Goal: Transaction & Acquisition: Purchase product/service

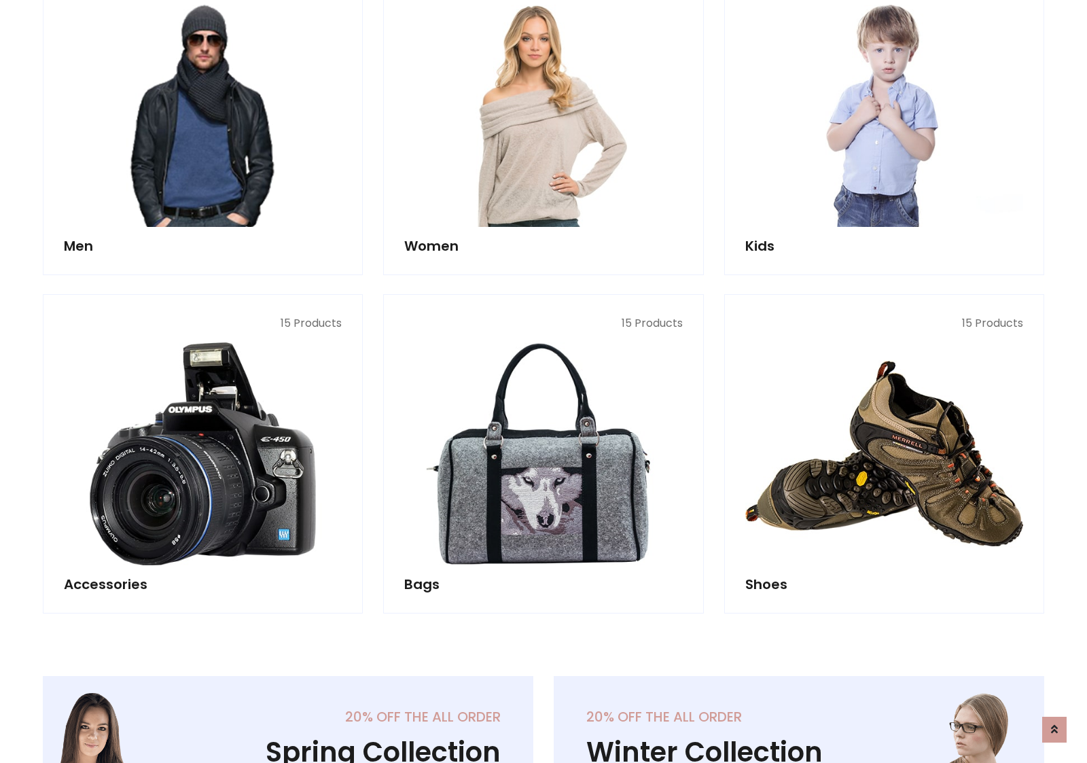
scroll to position [985, 0]
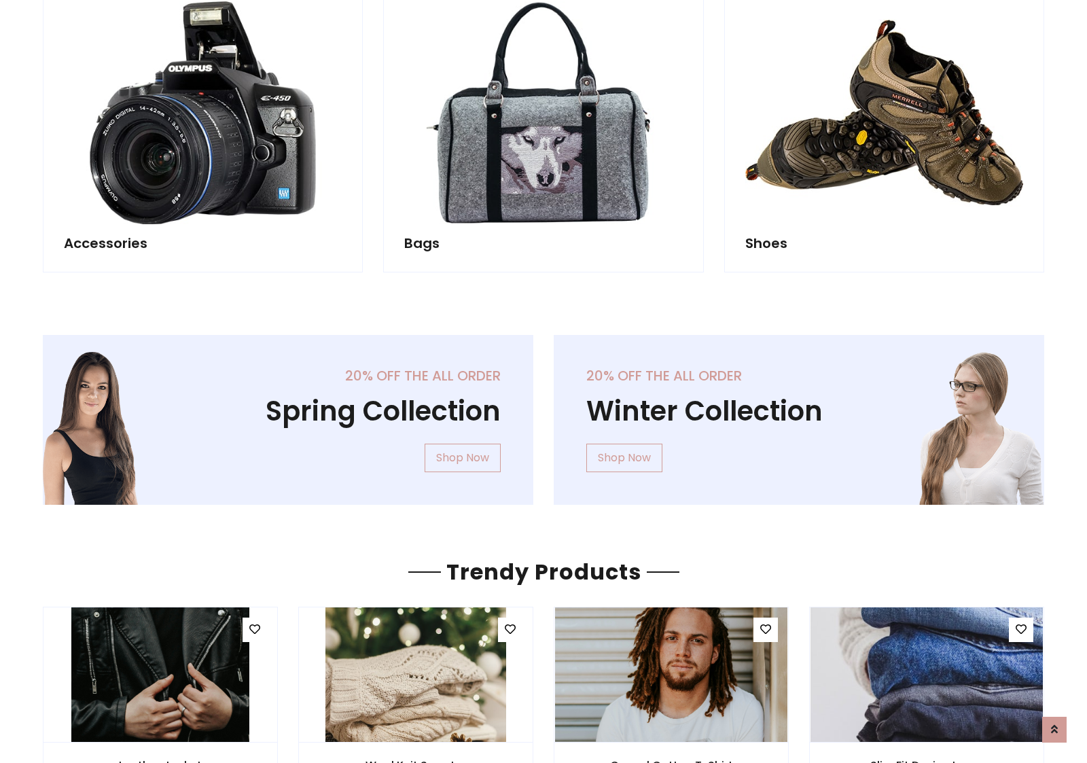
click at [543, 414] on div "20% off the all order Winter Collection Shop Now" at bounding box center [798, 431] width 511 height 192
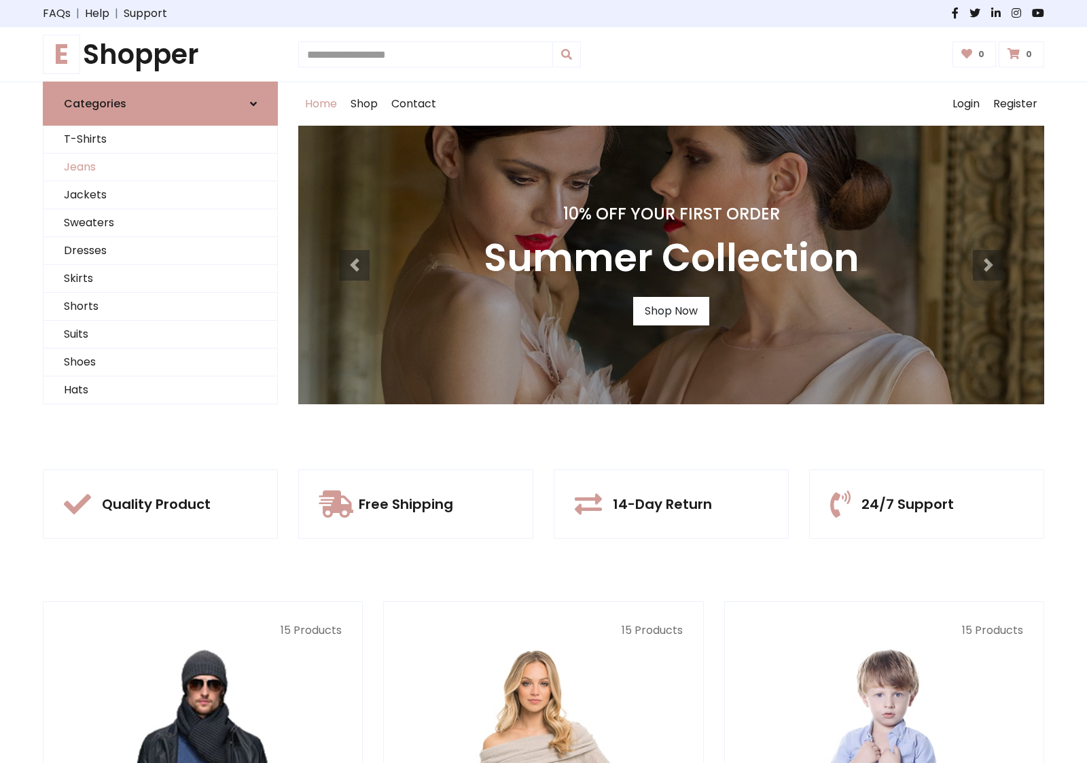
click at [160, 167] on link "Jeans" at bounding box center [160, 167] width 234 height 28
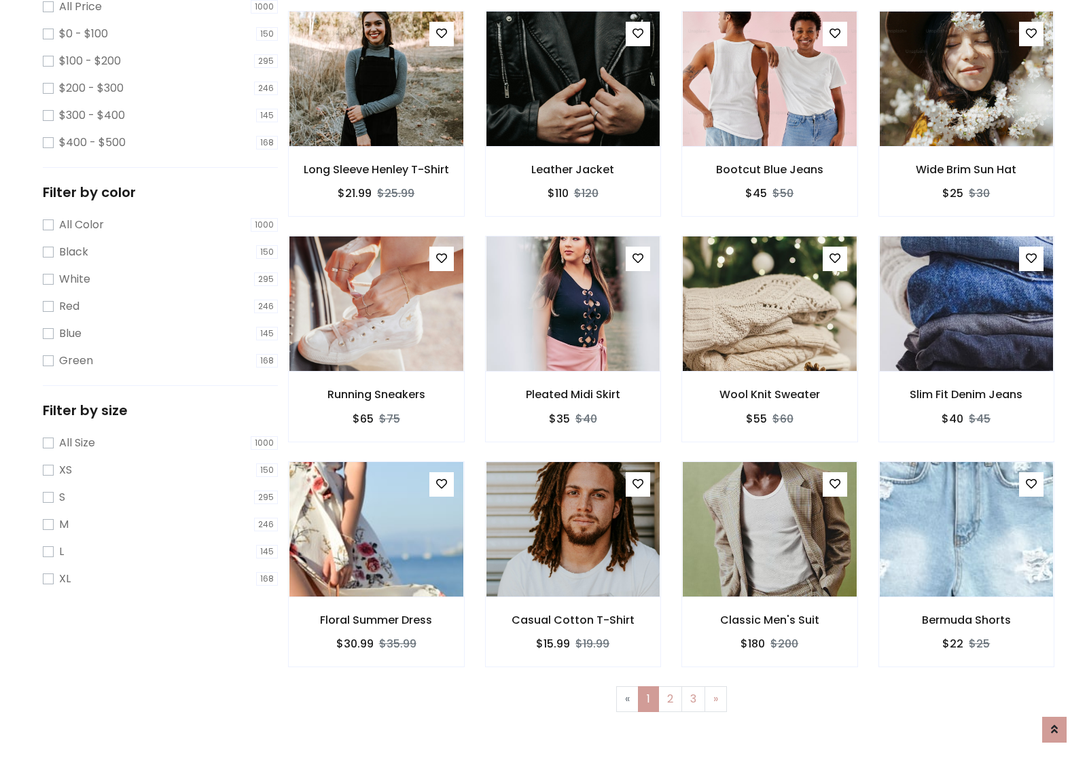
scroll to position [371, 0]
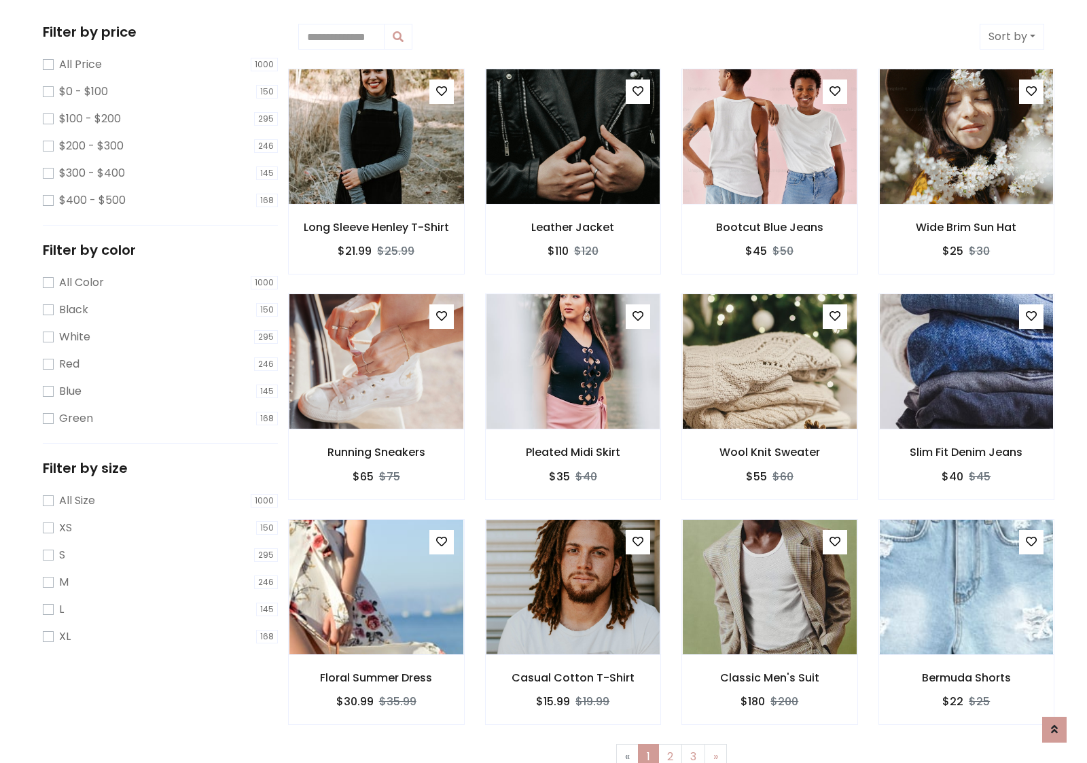
click at [376, 137] on img at bounding box center [376, 137] width 209 height 326
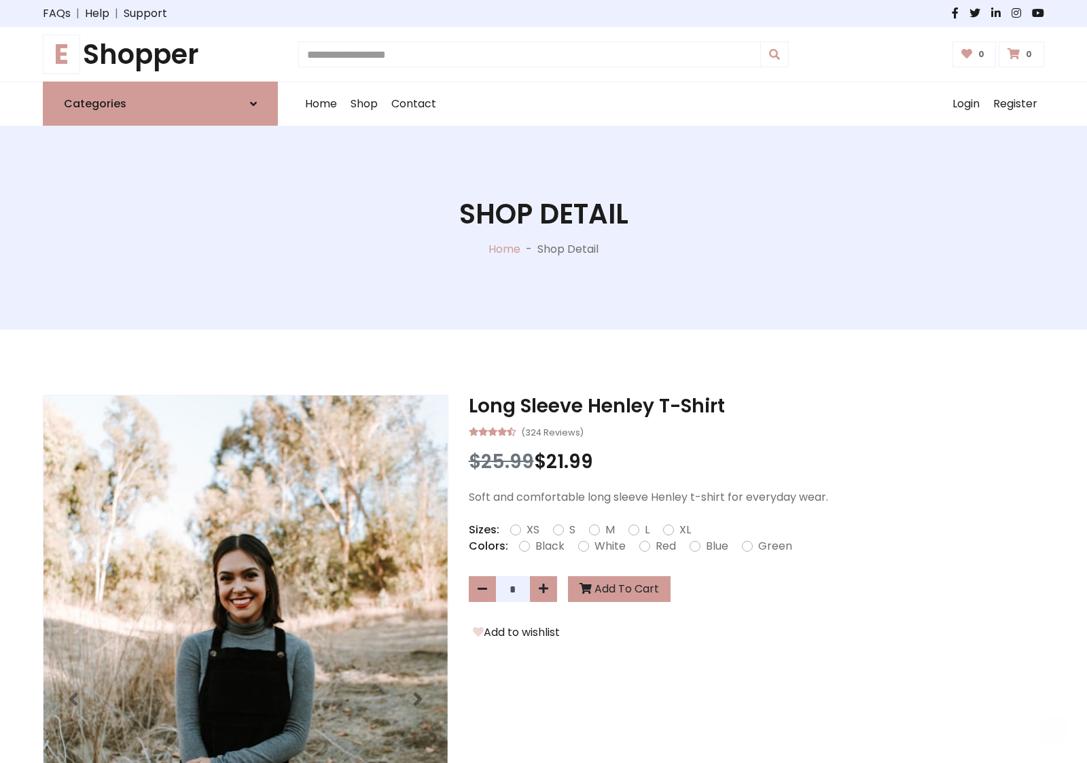
scroll to position [146, 0]
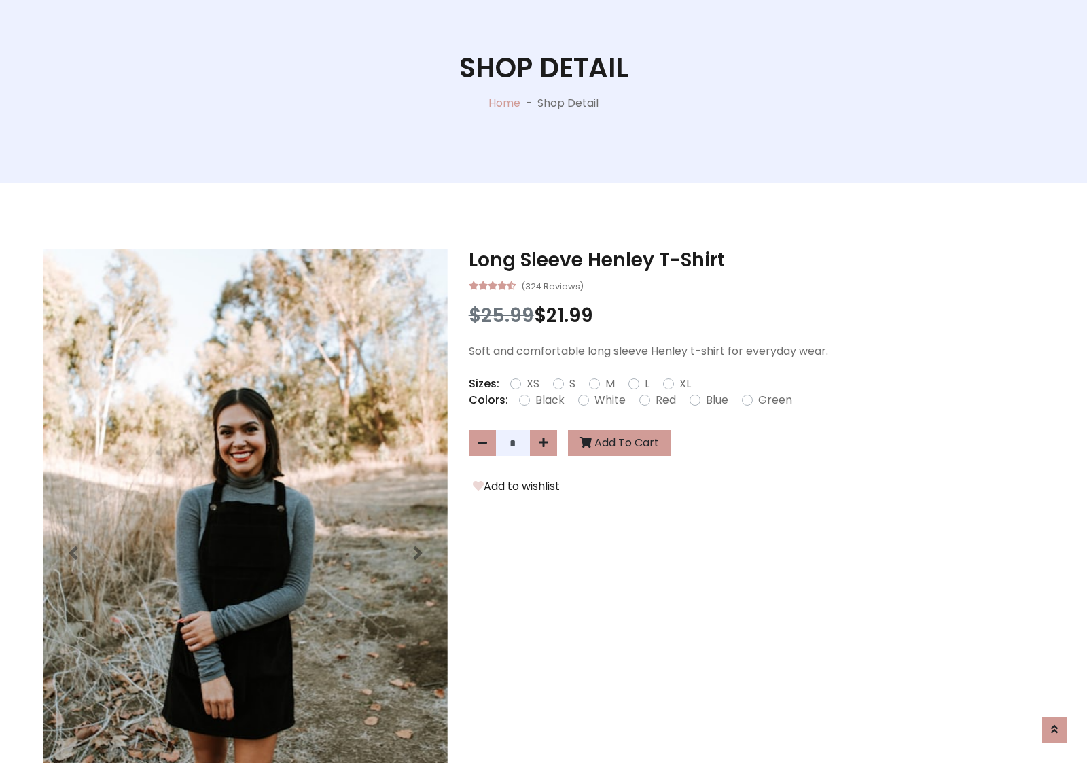
click at [664, 399] on label "Red" at bounding box center [665, 400] width 20 height 16
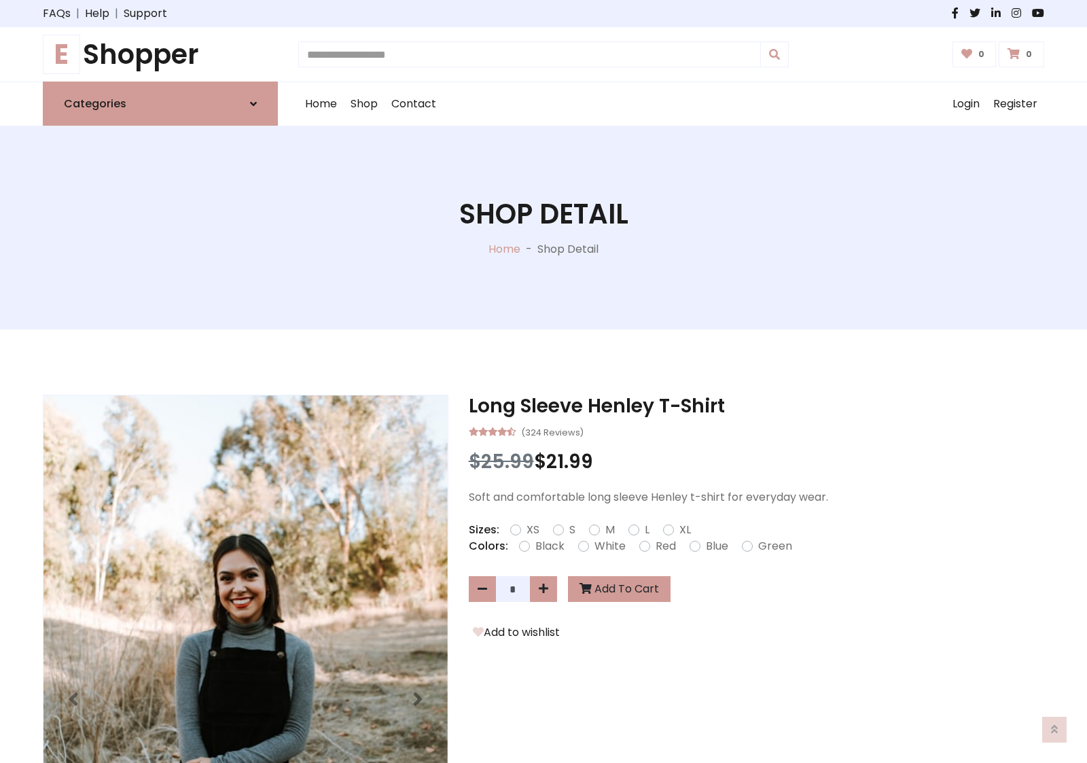
scroll to position [146, 0]
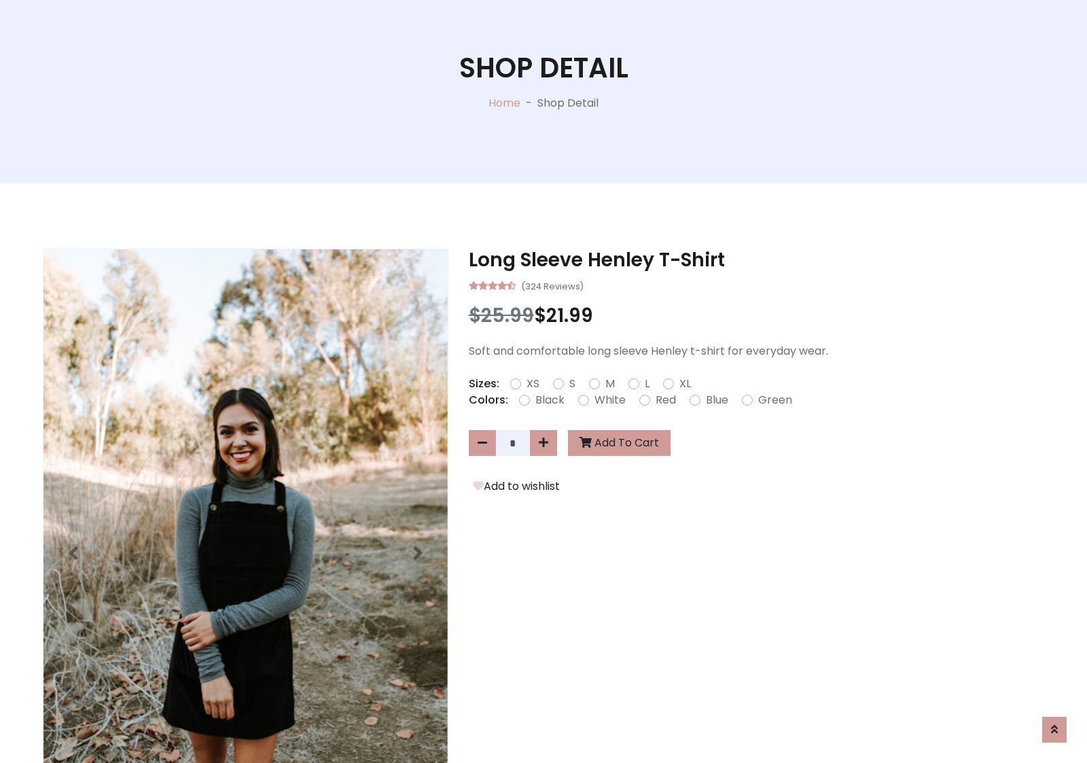
click at [543, 381] on form "XS S M L XL" at bounding box center [606, 384] width 192 height 16
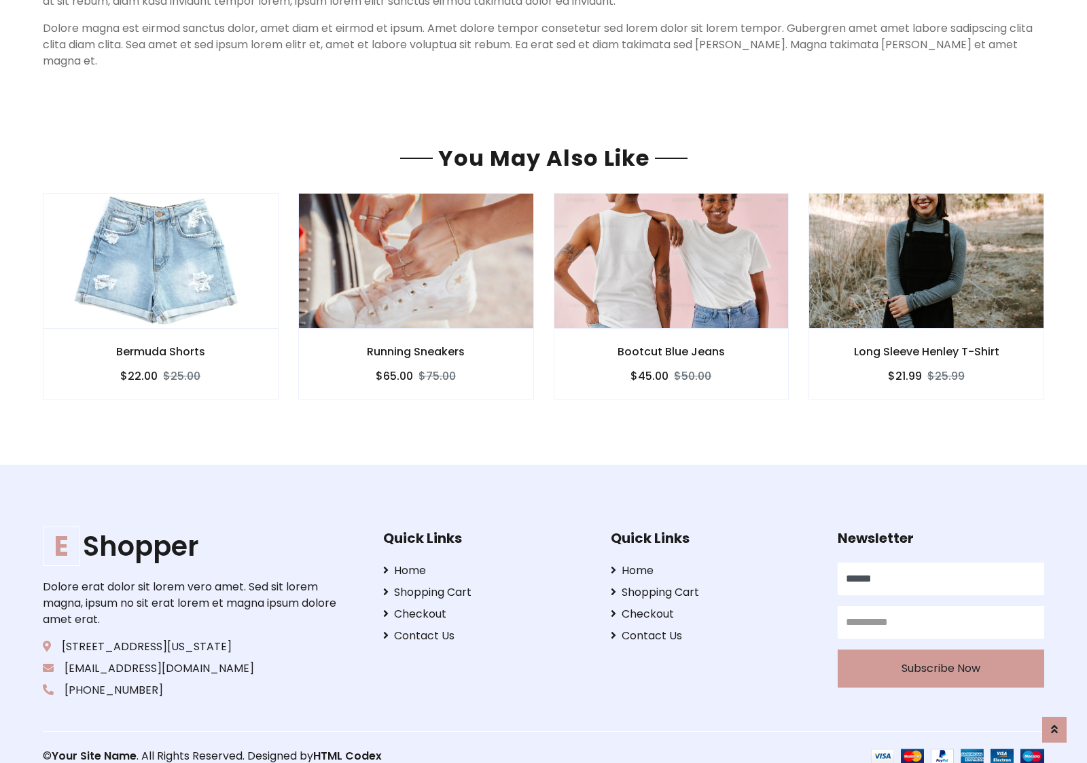
scroll to position [1165, 0]
type input "******"
type input "**********"
click at [940, 651] on button "Subscribe Now" at bounding box center [940, 668] width 206 height 38
